Goal: Task Accomplishment & Management: Use online tool/utility

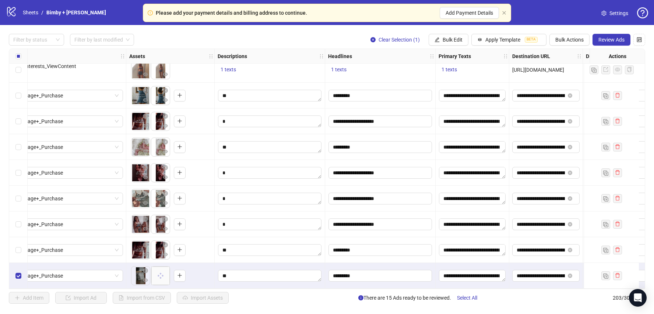
scroll to position [5008, 331]
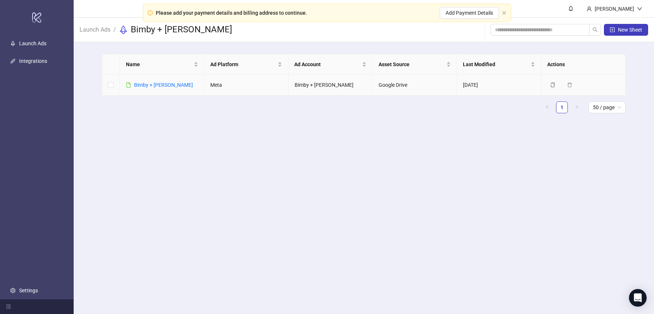
click at [151, 80] on td "Bimby + [PERSON_NAME]" at bounding box center [162, 85] width 84 height 21
click at [151, 82] on link "Bimby + [PERSON_NAME]" at bounding box center [163, 85] width 59 height 6
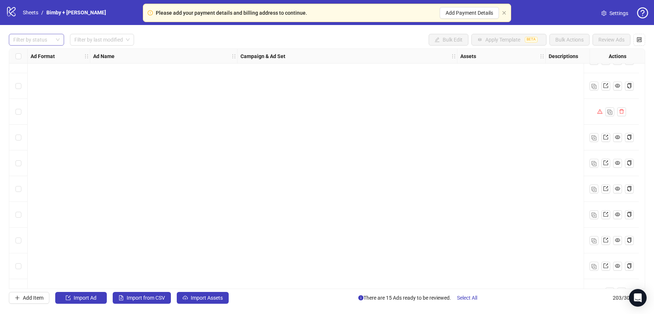
scroll to position [3525, 0]
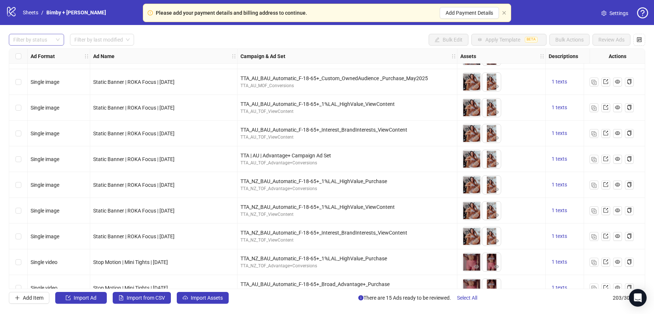
click at [47, 40] on div at bounding box center [32, 40] width 45 height 10
click at [36, 54] on div "Draft" at bounding box center [36, 54] width 43 height 8
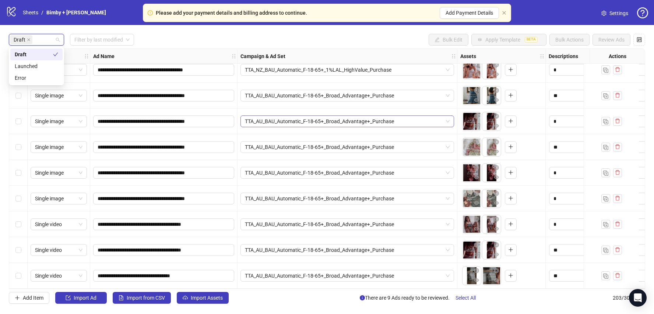
scroll to position [0, 0]
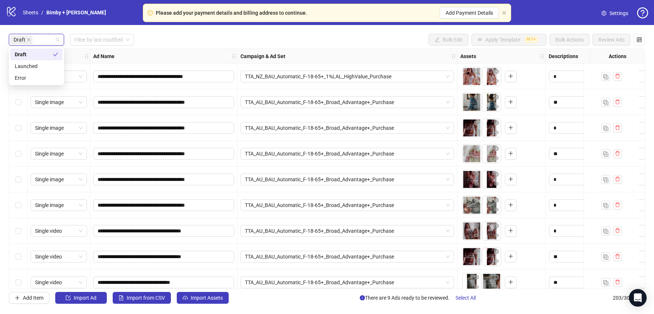
click at [334, 38] on div "Draft Filter by last modified Bulk Edit Apply Template BETA Bulk Actions Review…" at bounding box center [327, 40] width 636 height 12
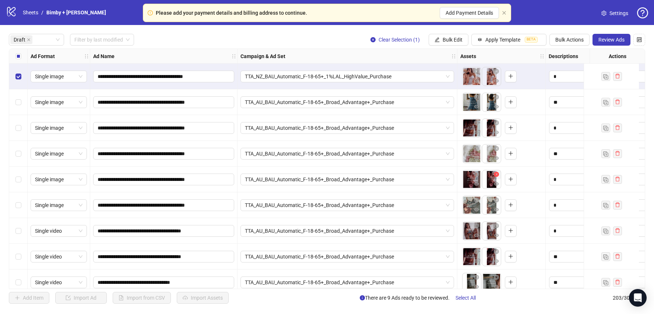
scroll to position [10, 0]
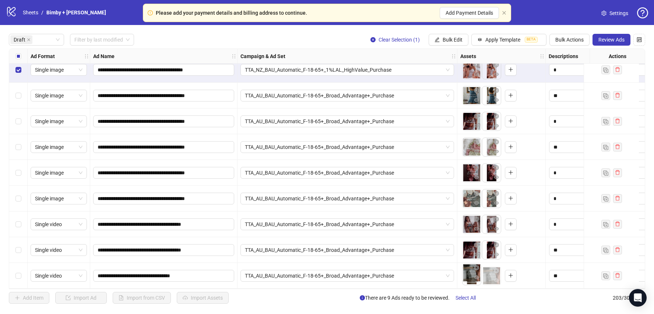
drag, startPoint x: 489, startPoint y: 264, endPoint x: 472, endPoint y: 264, distance: 17.7
click at [472, 251] on body "**********" at bounding box center [327, 157] width 654 height 314
click at [291, 95] on span "TTA_AU_BAU_Automatic_F-18-65+_Broad_Advantage+_Purchase" at bounding box center [347, 95] width 205 height 11
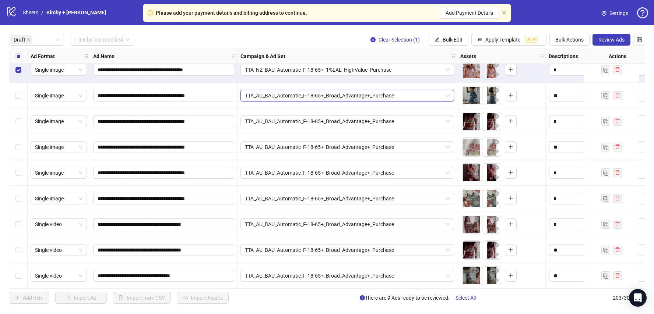
paste input "**********"
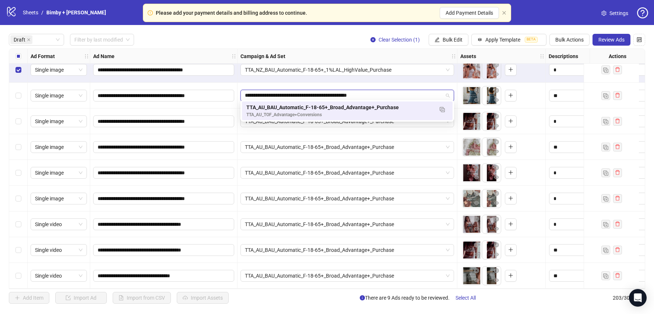
type input "**********"
click at [453, 83] on div "TTA_AU_BAU_Automatic_F-18-65+_Broad_Advantage+_Purchase" at bounding box center [347, 96] width 220 height 26
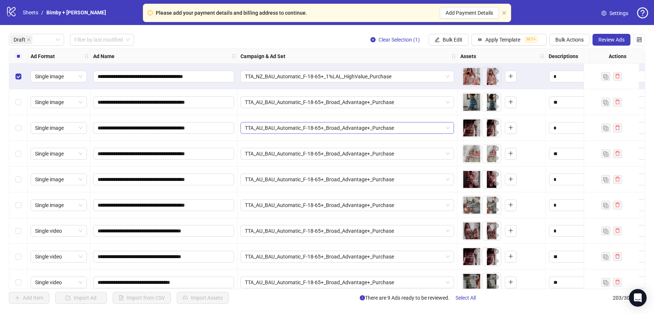
scroll to position [10, 0]
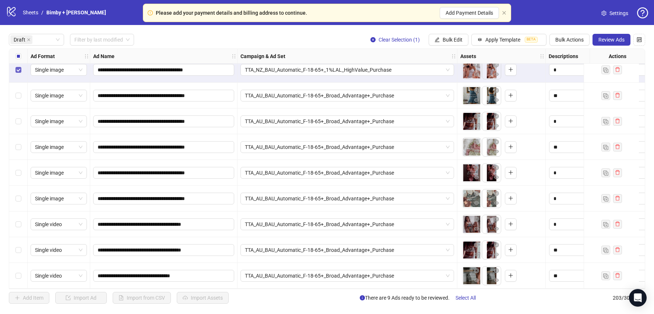
click at [18, 70] on label "Select row 1" at bounding box center [18, 70] width 6 height 8
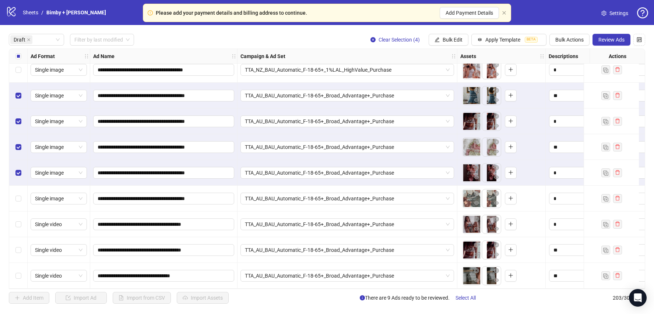
click at [18, 199] on label "Select row 6" at bounding box center [18, 199] width 6 height 8
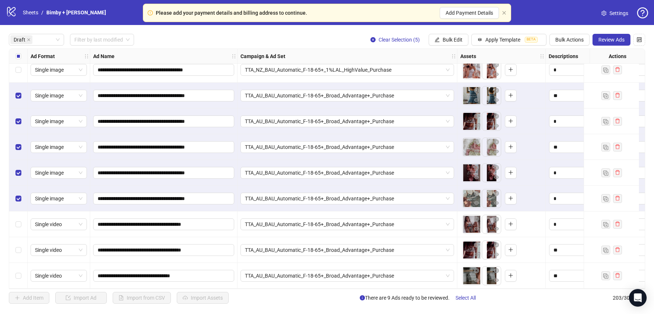
click at [18, 226] on div "Select row 7" at bounding box center [18, 225] width 18 height 26
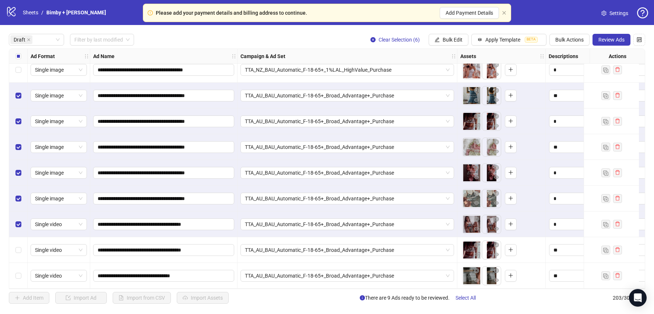
click at [18, 239] on div "Select row 8" at bounding box center [18, 250] width 18 height 26
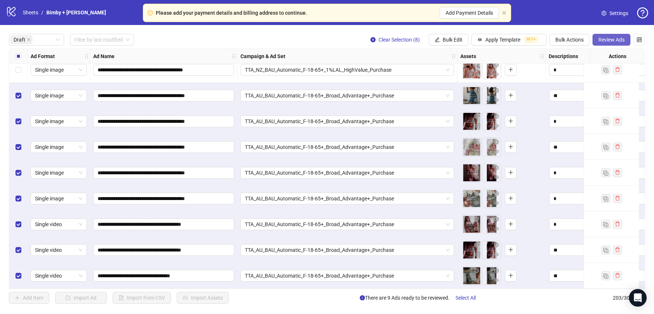
click at [489, 41] on span "Review Ads" at bounding box center [611, 40] width 26 height 6
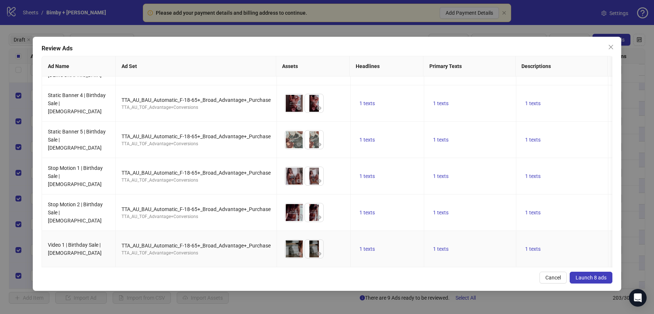
scroll to position [0, 0]
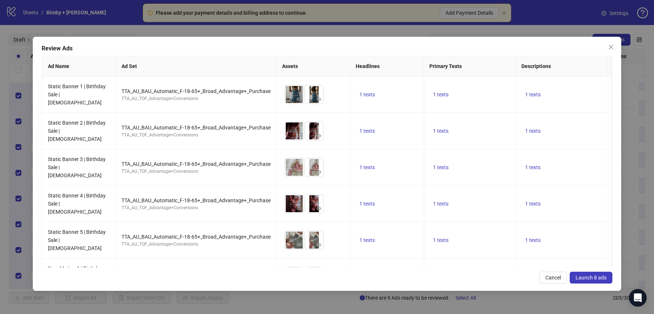
click at [489, 251] on span "Launch 8 ads" at bounding box center [590, 278] width 31 height 6
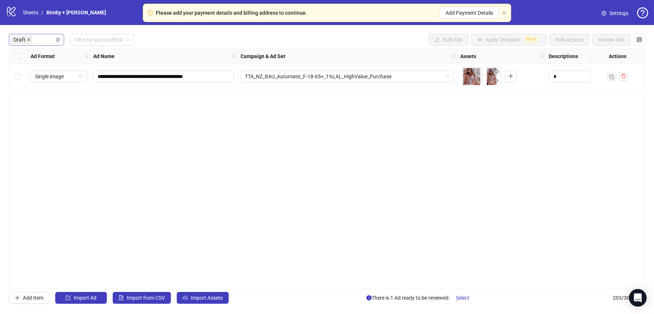
click at [27, 39] on icon "close" at bounding box center [29, 40] width 4 height 4
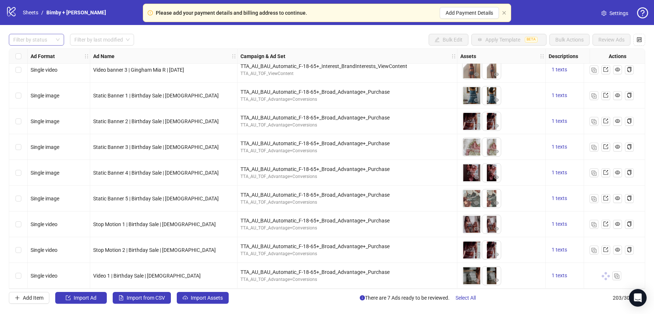
scroll to position [5000, 0]
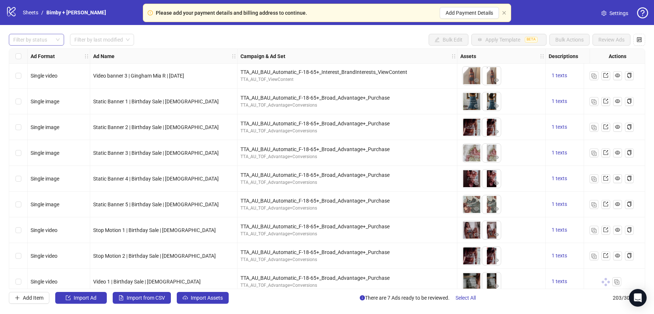
click at [162, 102] on div "Ad Format Ad Name Campaign & Ad Set Assets Descriptions Headlines Primary Texts…" at bounding box center [327, 169] width 636 height 241
click at [162, 102] on span "Static Banner 1 | Birthday Sale | [DEMOGRAPHIC_DATA]" at bounding box center [156, 102] width 126 height 6
copy span "Static Banner 1 | Birthday Sale | [DEMOGRAPHIC_DATA]"
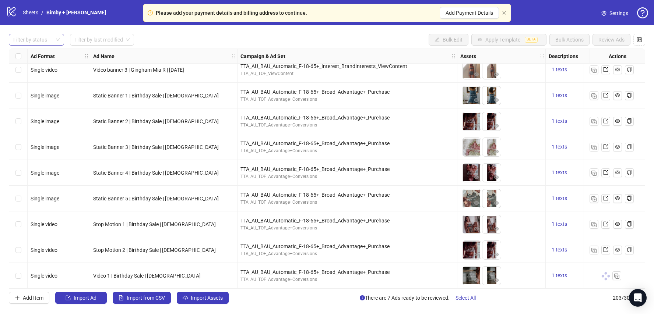
click at [126, 222] on span "Stop Motion 1 | Birthday Sale | [DEMOGRAPHIC_DATA]" at bounding box center [154, 225] width 123 height 6
click at [125, 222] on span "Stop Motion 1 | Birthday Sale | [DEMOGRAPHIC_DATA]" at bounding box center [154, 225] width 123 height 6
copy span "Stop Motion 1 | Birthday Sale | [DEMOGRAPHIC_DATA]"
click at [150, 251] on span "Video 1 | Birthday Sale | [DEMOGRAPHIC_DATA]" at bounding box center [146, 276] width 107 height 6
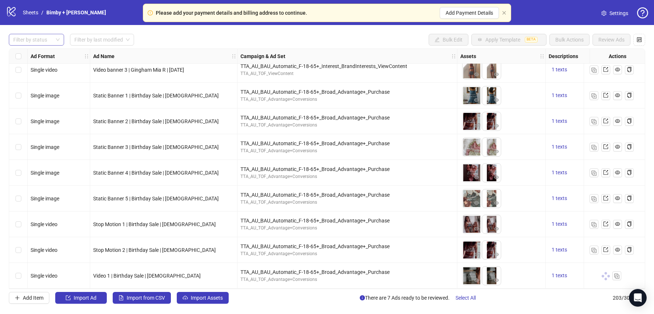
click at [150, 251] on span "Video 1 | Birthday Sale | [DEMOGRAPHIC_DATA]" at bounding box center [146, 276] width 107 height 6
copy span "Video 1 | Birthday Sale | [DEMOGRAPHIC_DATA]"
